Goal: Check status: Check status

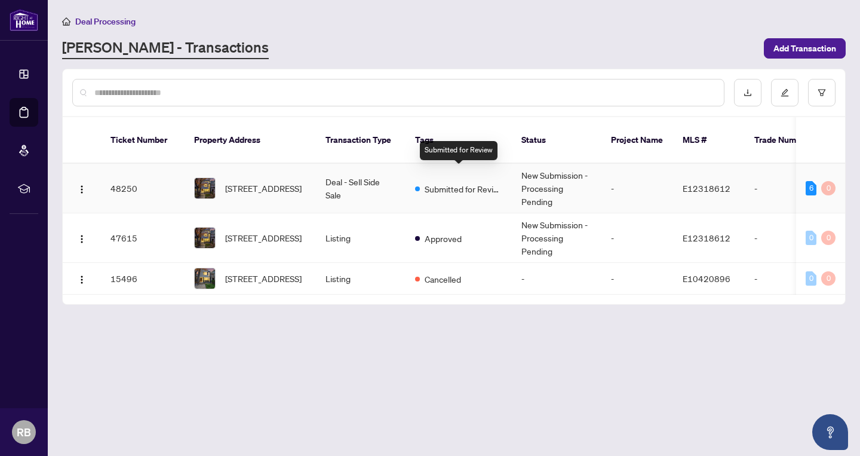
click at [474, 182] on span "Submitted for Review" at bounding box center [464, 188] width 78 height 13
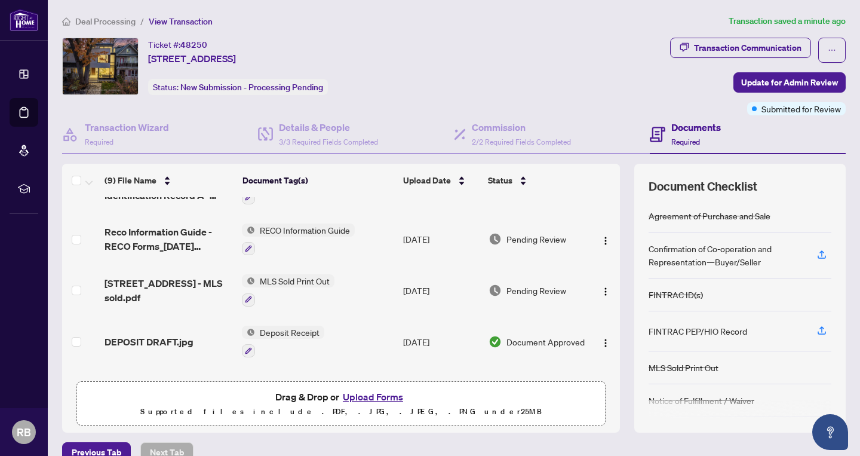
scroll to position [280, 0]
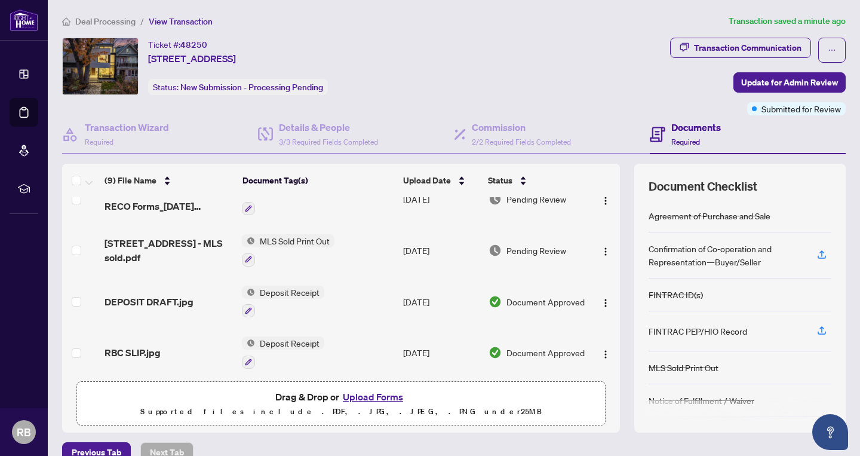
click at [530, 352] on span "Document Approved" at bounding box center [545, 352] width 78 height 13
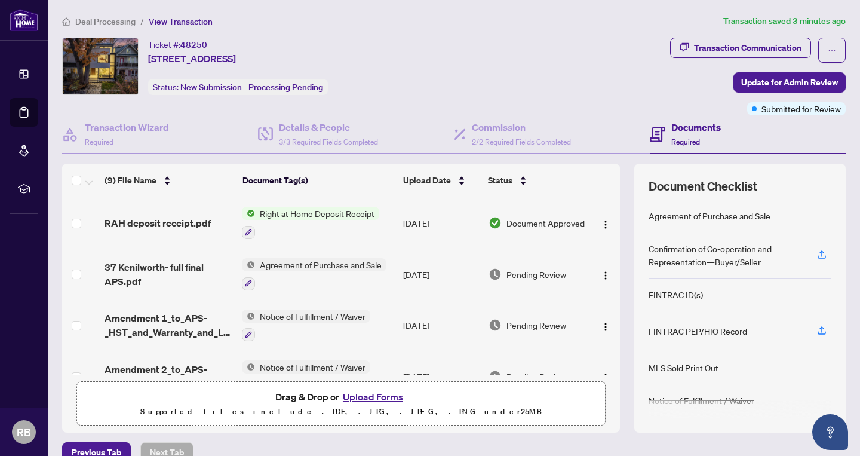
click at [340, 222] on div "Right at Home Deposit Receipt" at bounding box center [310, 223] width 137 height 32
click at [334, 208] on span "Right at Home Deposit Receipt" at bounding box center [317, 213] width 124 height 13
click at [317, 208] on span "Right at Home Deposit Receipt" at bounding box center [317, 213] width 124 height 13
click at [188, 225] on span "RAH deposit receipt.pdf" at bounding box center [158, 223] width 106 height 14
